Goal: Information Seeking & Learning: Find specific fact

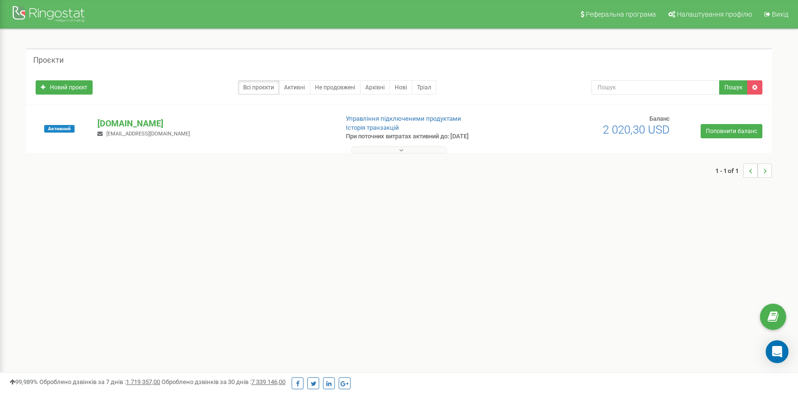
click at [404, 151] on button at bounding box center [398, 149] width 95 height 7
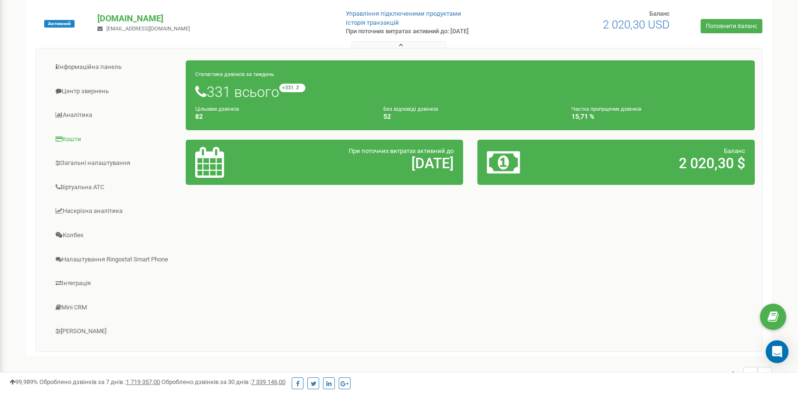
scroll to position [91, 0]
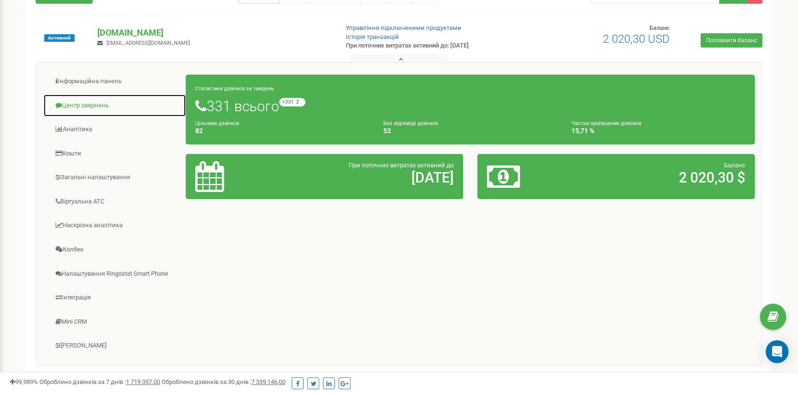
click at [86, 109] on link "Центр звернень" at bounding box center [114, 105] width 143 height 23
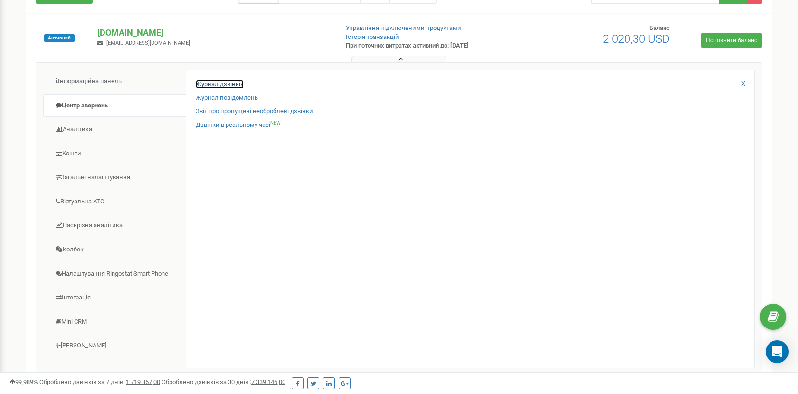
click at [213, 82] on link "Журнал дзвінків" at bounding box center [220, 84] width 48 height 9
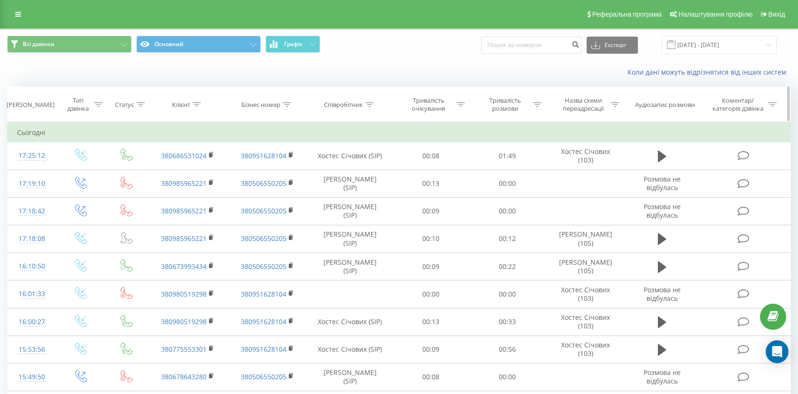
click at [373, 104] on icon at bounding box center [369, 104] width 9 height 5
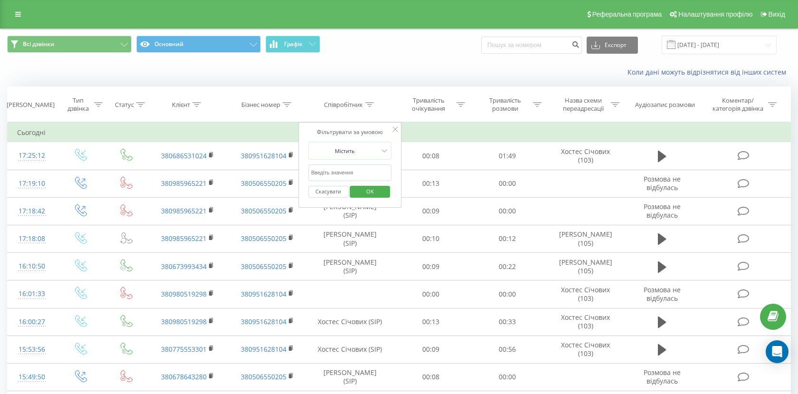
click at [344, 171] on input "text" at bounding box center [350, 172] width 84 height 17
type input "стрийська"
click button "OK" at bounding box center [370, 192] width 40 height 12
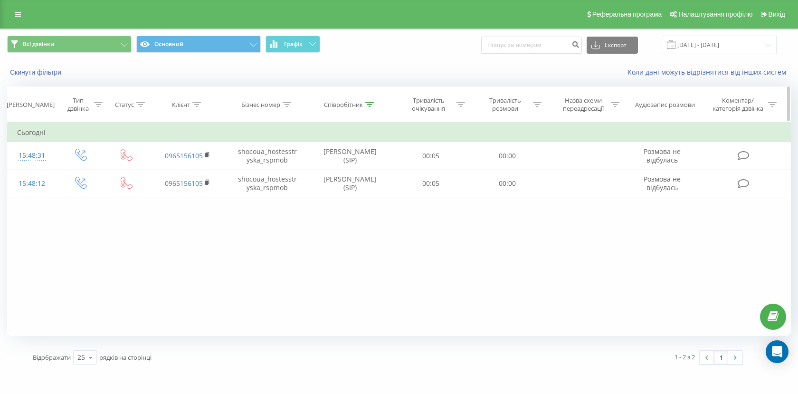
click at [369, 104] on icon at bounding box center [369, 104] width 9 height 5
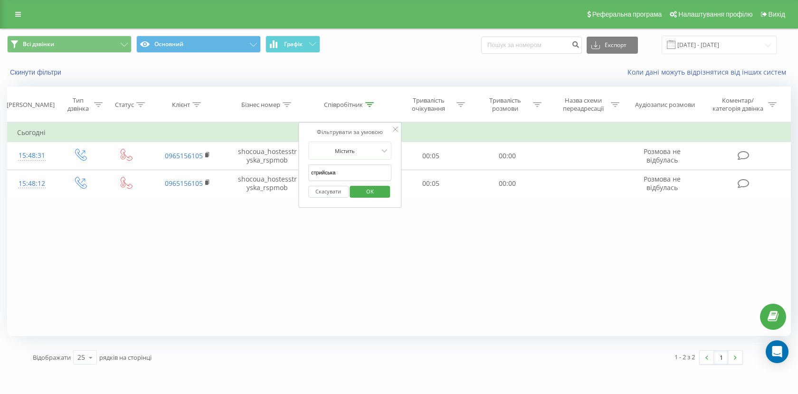
click at [356, 170] on input "стрийська" at bounding box center [350, 172] width 84 height 17
click at [372, 199] on div "Скасувати OK" at bounding box center [350, 191] width 84 height 21
click at [372, 194] on span "OK" at bounding box center [370, 191] width 27 height 15
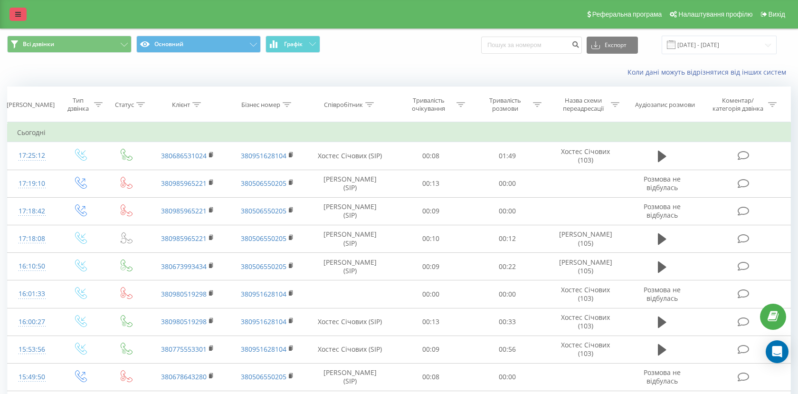
click at [20, 9] on link at bounding box center [17, 14] width 17 height 13
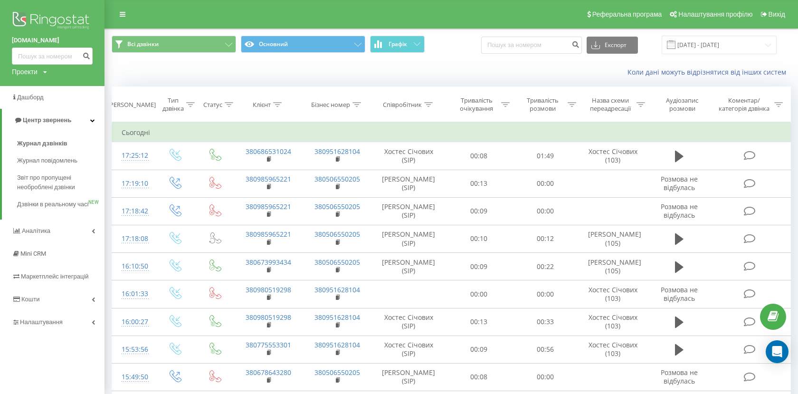
click at [463, 74] on div "Коли дані можуть відрізнятися вiд інших систем" at bounding box center [581, 71] width 433 height 9
